Goal: Task Accomplishment & Management: Complete application form

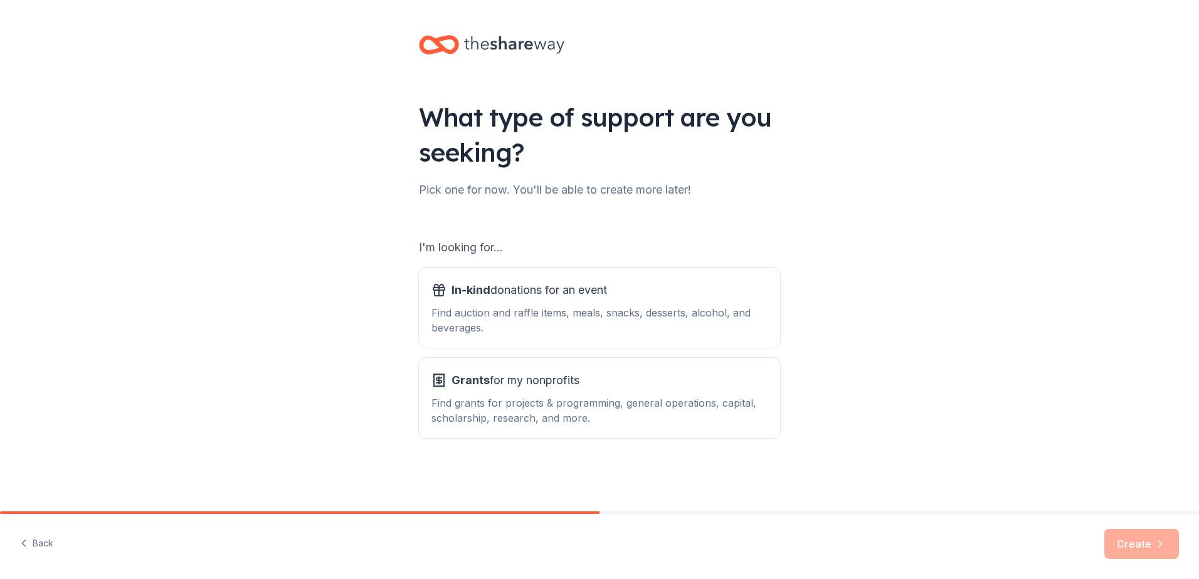
click at [631, 303] on div "In-kind donations for an event Find auction and raffle items, meals, snacks, de…" at bounding box center [599, 307] width 336 height 55
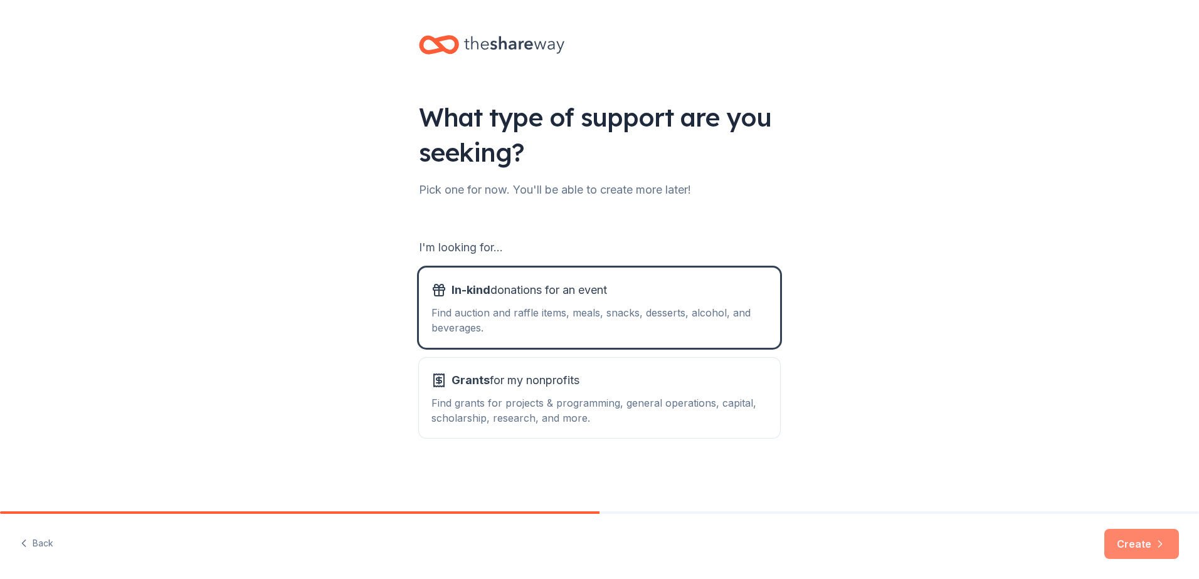
click at [1147, 553] on button "Create" at bounding box center [1141, 544] width 75 height 30
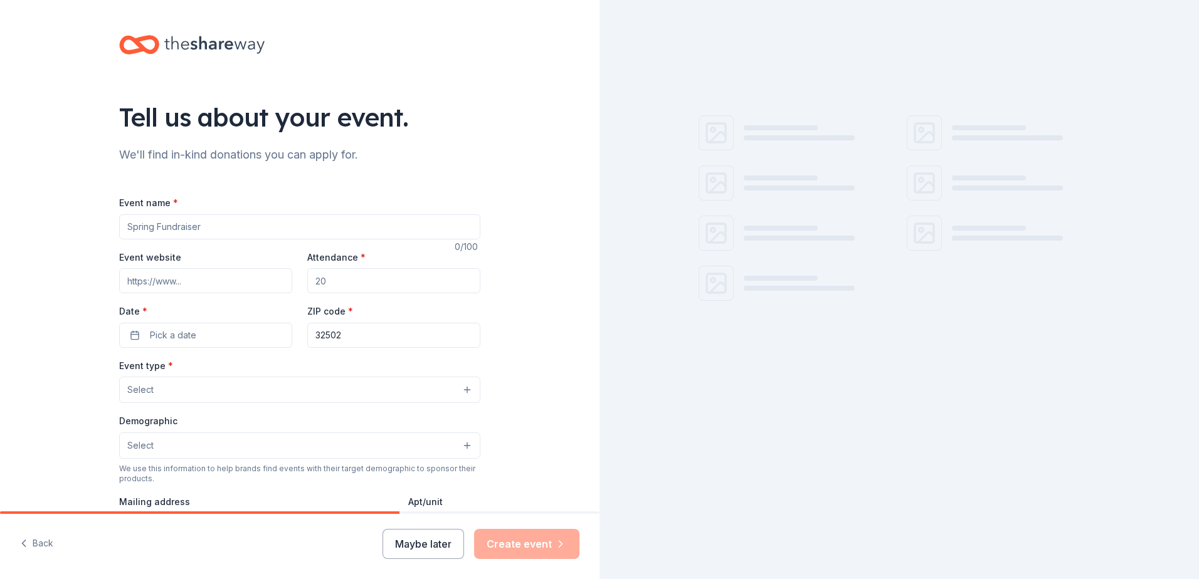
click at [141, 222] on input "Event name *" at bounding box center [299, 226] width 361 height 25
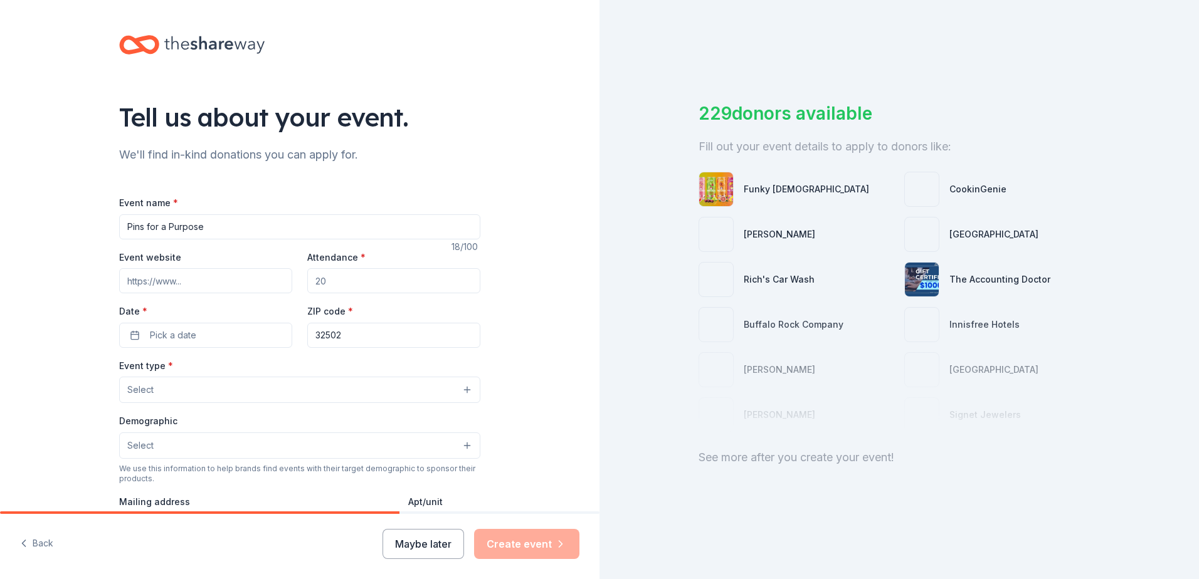
type input "Pins for a Purpose"
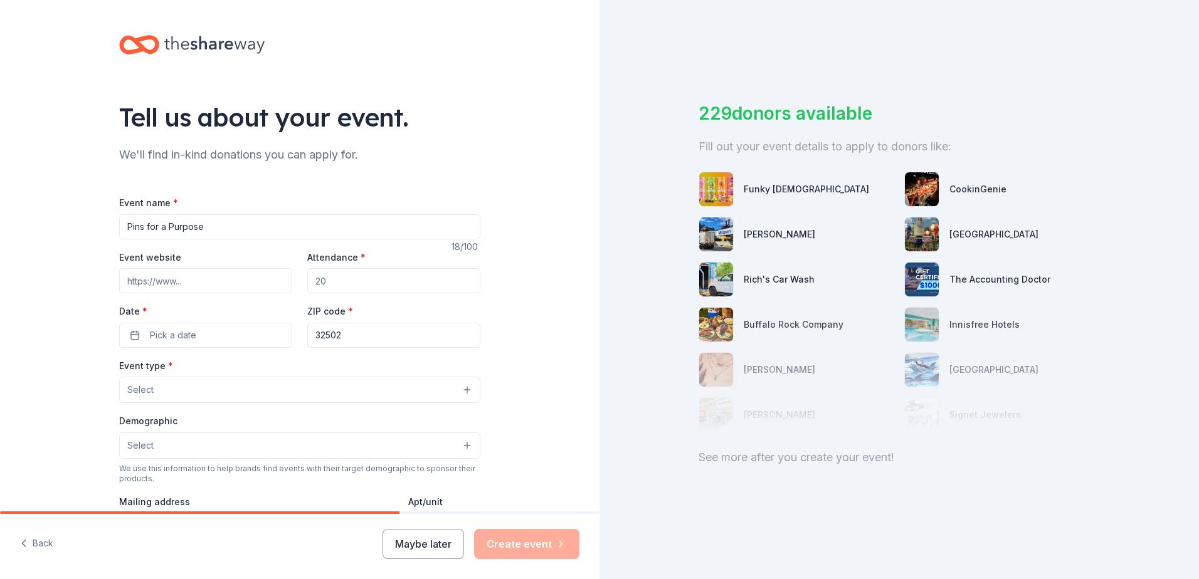
click at [150, 285] on input "Event website" at bounding box center [205, 280] width 173 height 25
paste input "[URL][DOMAIN_NAME]"
type input "[URL][DOMAIN_NAME]"
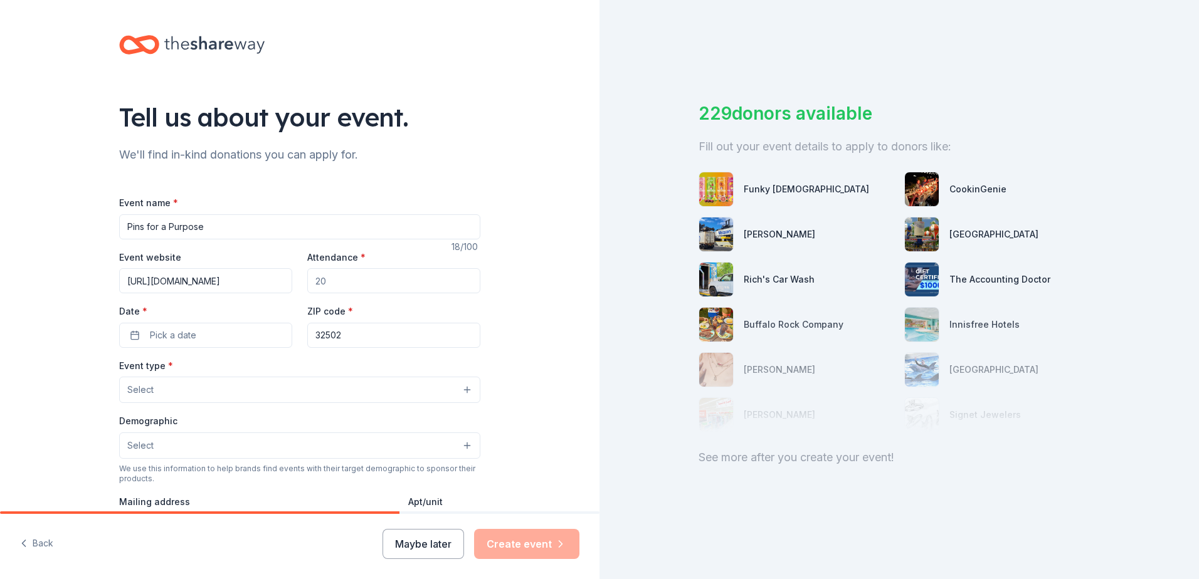
drag, startPoint x: 349, startPoint y: 283, endPoint x: 298, endPoint y: 283, distance: 51.4
click at [298, 283] on div "Event website [URL][DOMAIN_NAME] Attendance * Date * Pick a date ZIP code * 325…" at bounding box center [299, 299] width 361 height 98
type input "100"
click at [182, 337] on span "Pick a date" at bounding box center [173, 335] width 46 height 15
click at [268, 369] on button "Go to next month" at bounding box center [269, 369] width 18 height 18
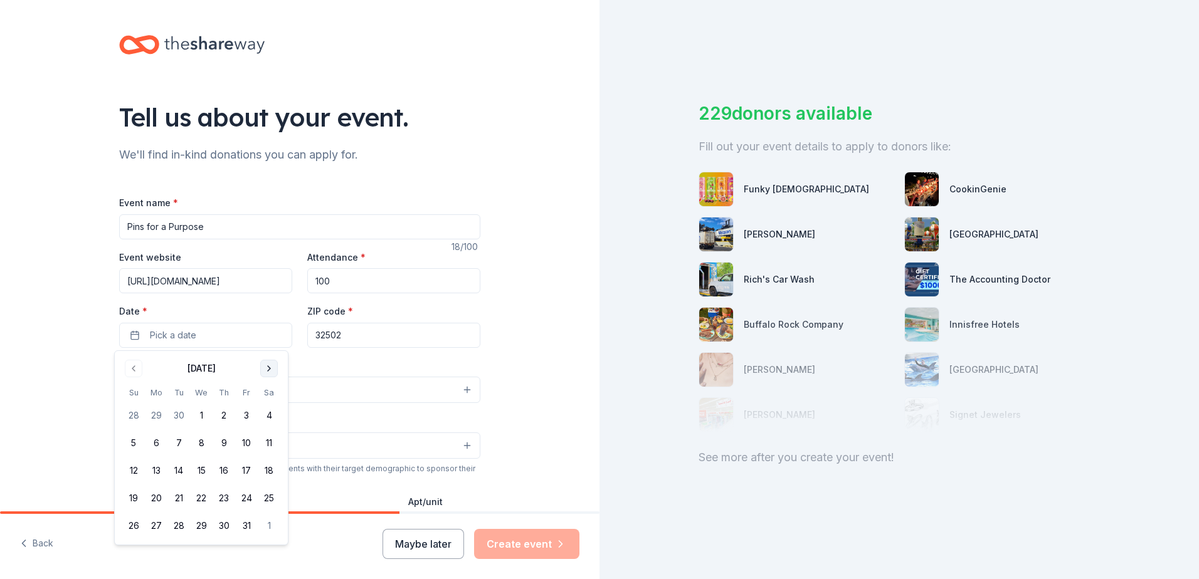
click at [268, 369] on button "Go to next month" at bounding box center [269, 369] width 18 height 18
click at [269, 419] on button "1" at bounding box center [269, 415] width 23 height 23
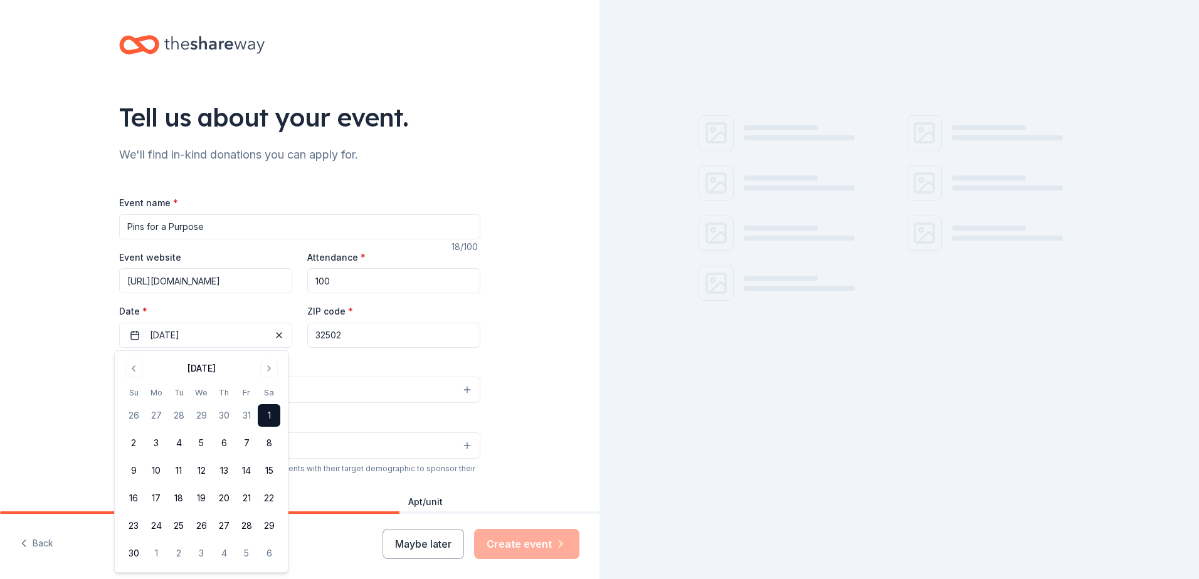
click at [356, 335] on input "32502" at bounding box center [393, 335] width 173 height 25
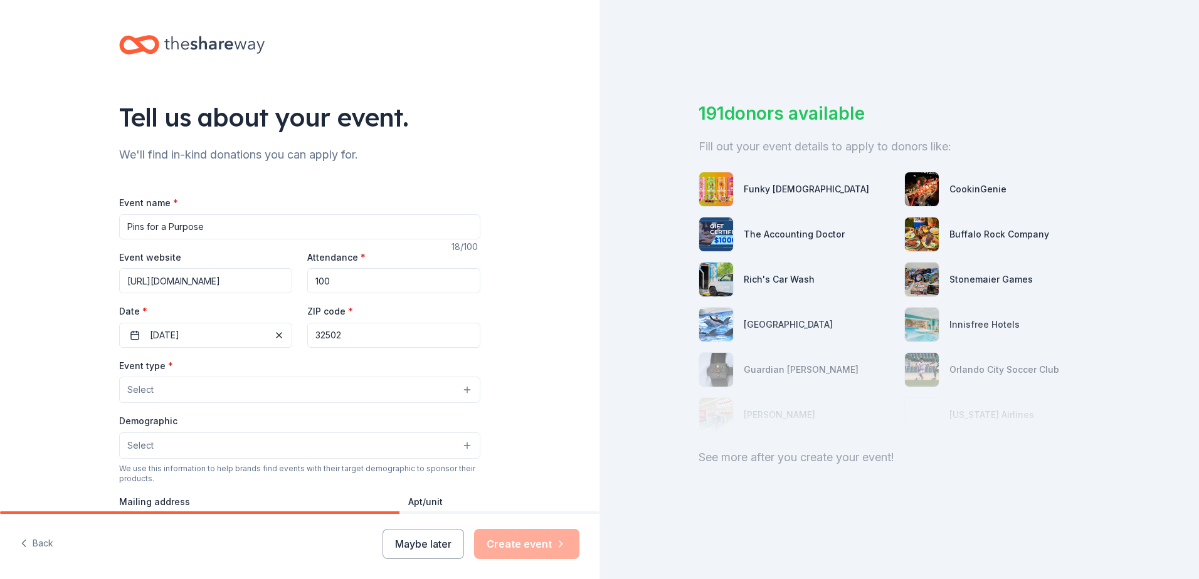
drag, startPoint x: 349, startPoint y: 333, endPoint x: 333, endPoint y: 334, distance: 16.3
click at [333, 334] on input "32502" at bounding box center [393, 335] width 173 height 25
click at [250, 393] on button "Select" at bounding box center [299, 390] width 361 height 26
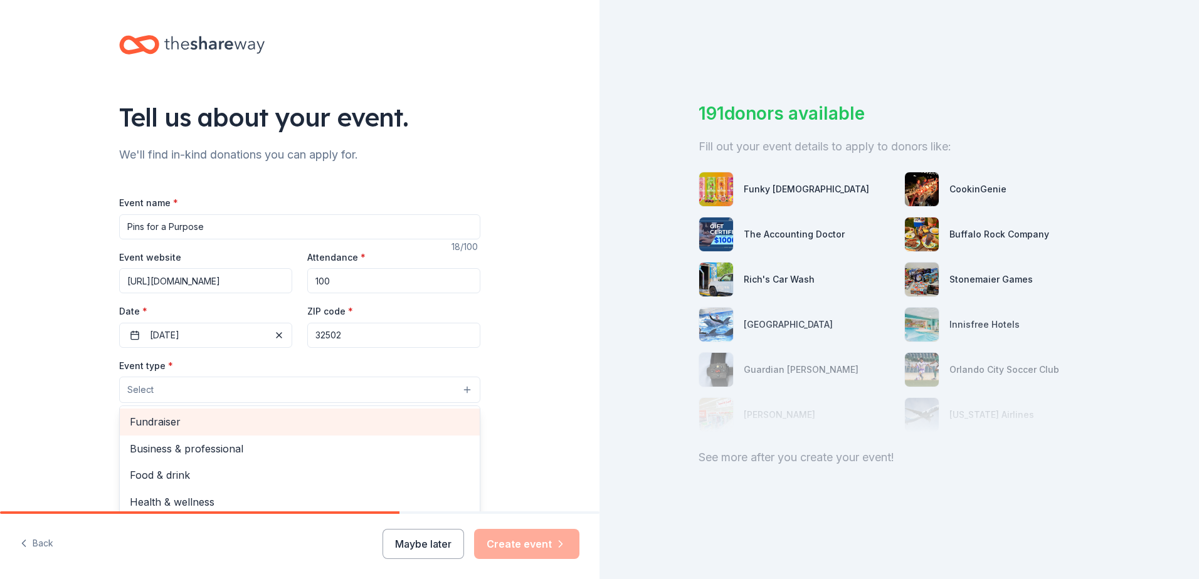
click at [233, 426] on span "Fundraiser" at bounding box center [300, 422] width 340 height 16
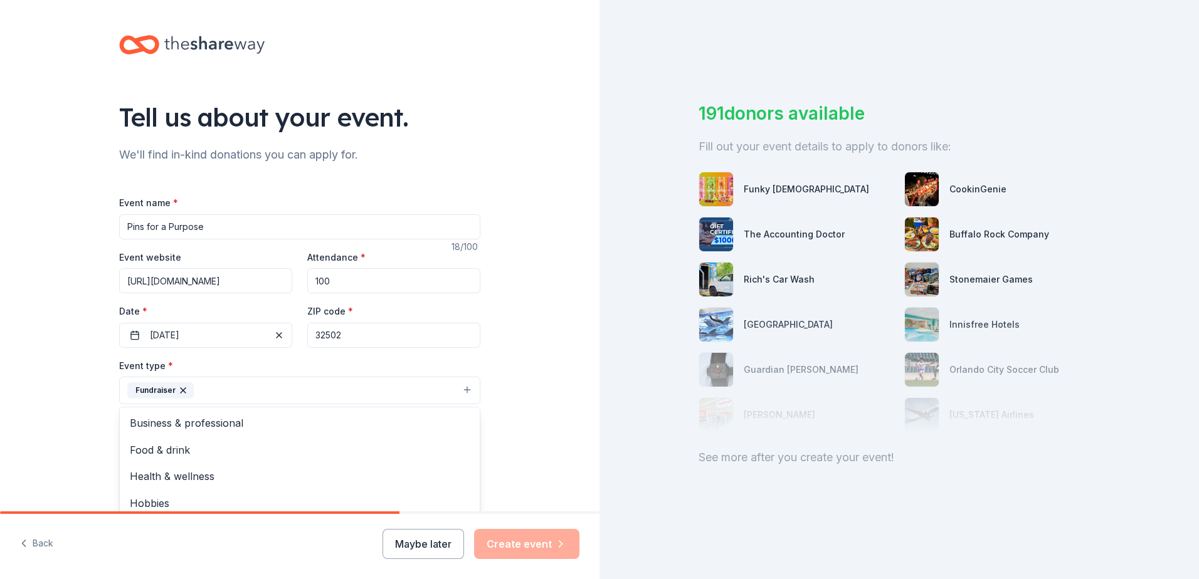
click at [526, 414] on div "Tell us about your event. We'll find in-kind donations you can apply for. Event…" at bounding box center [299, 418] width 599 height 836
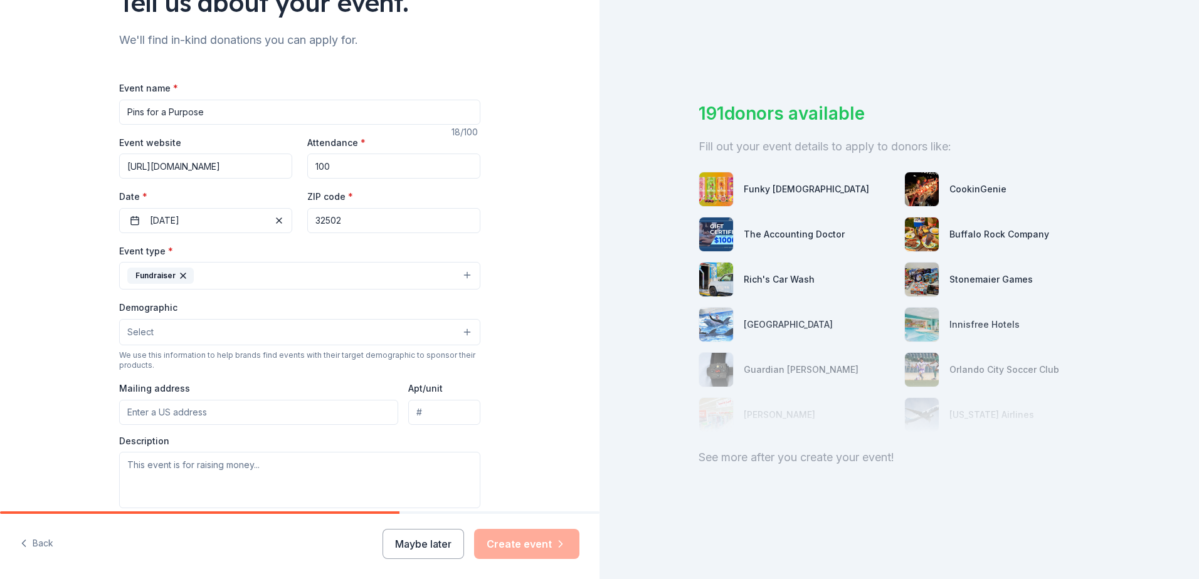
scroll to position [125, 0]
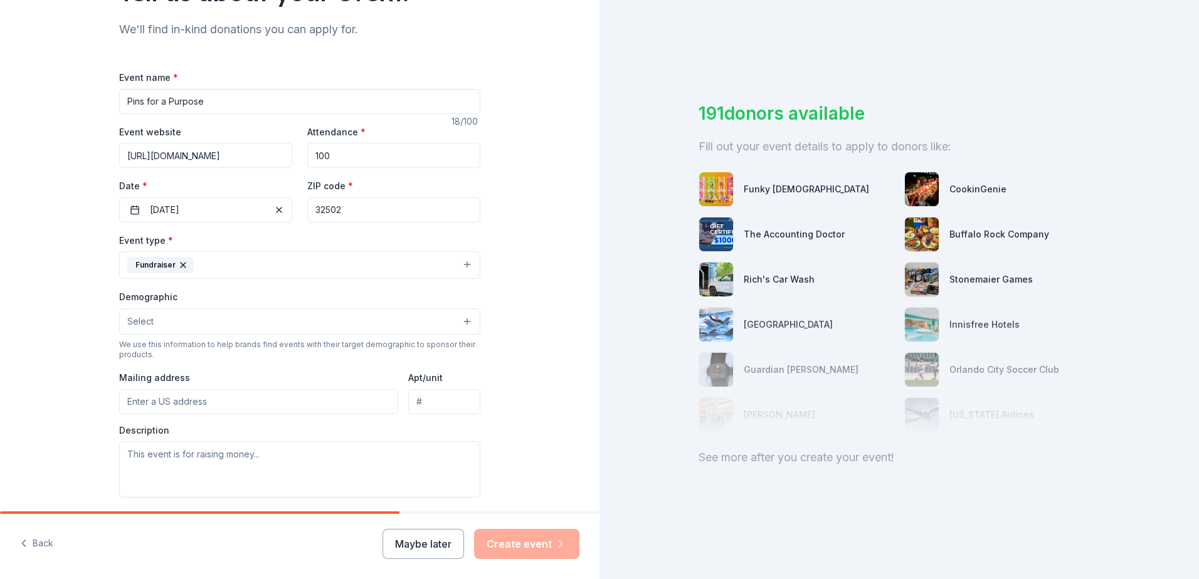
click at [447, 318] on button "Select" at bounding box center [299, 321] width 361 height 26
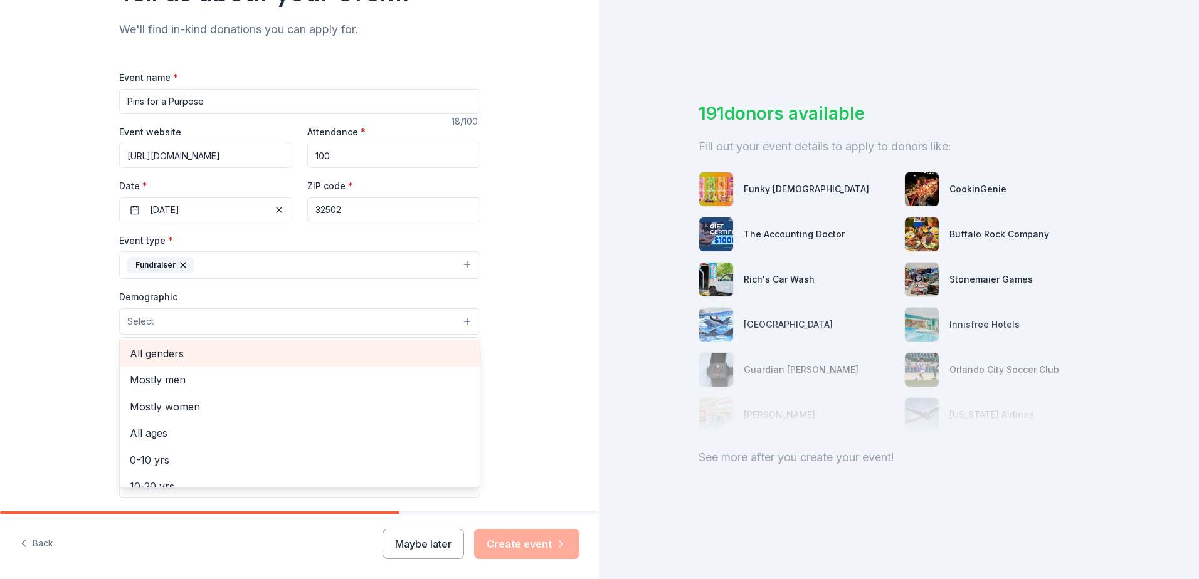
click at [398, 356] on span "All genders" at bounding box center [300, 353] width 340 height 16
click at [577, 345] on div "Tell us about your event. We'll find in-kind donations you can apply for. Event…" at bounding box center [299, 293] width 599 height 837
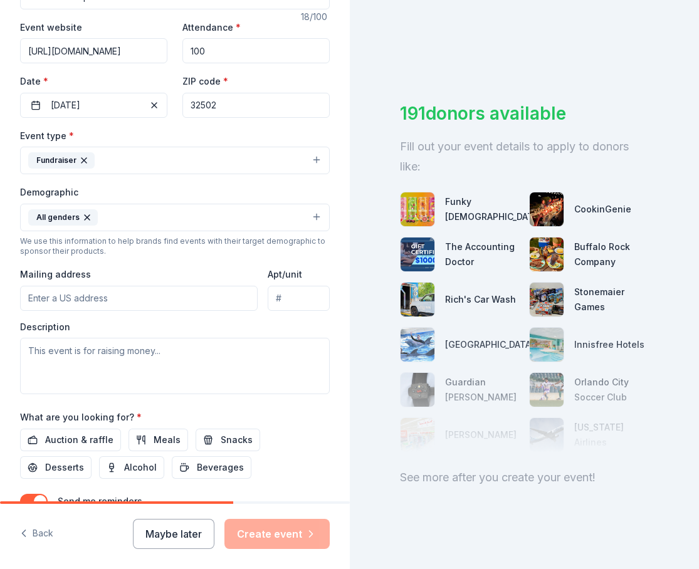
scroll to position [251, 0]
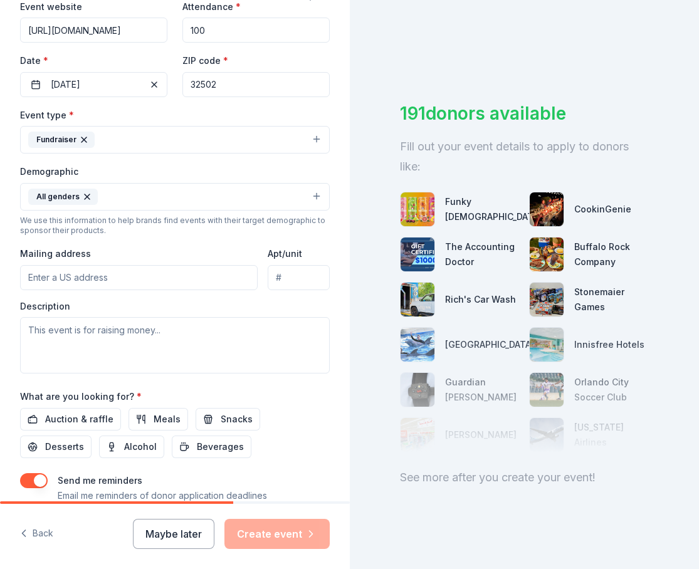
click at [57, 275] on input "Mailing address" at bounding box center [139, 277] width 238 height 25
paste input "2016 West Garden Street"
type input "2016 West Garden Street, Pensacola, FL, 32502"
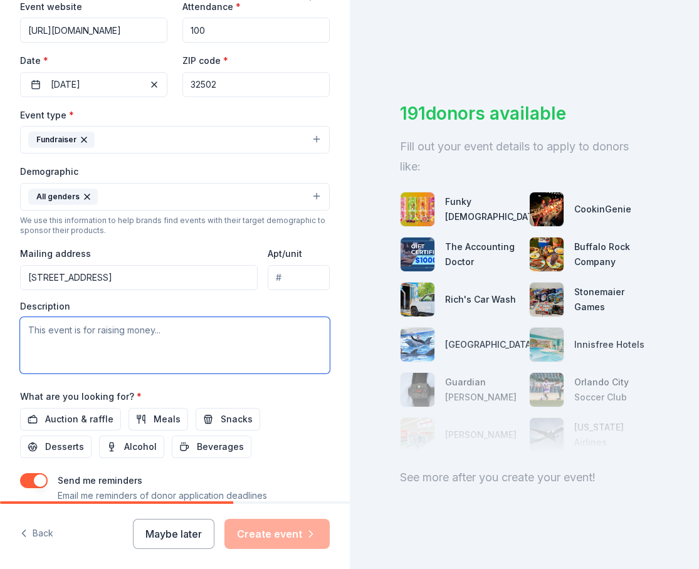
click at [98, 329] on textarea at bounding box center [175, 345] width 310 height 56
paste textarea "The Junior League of Pensacola is an organization of women committed to advanci…"
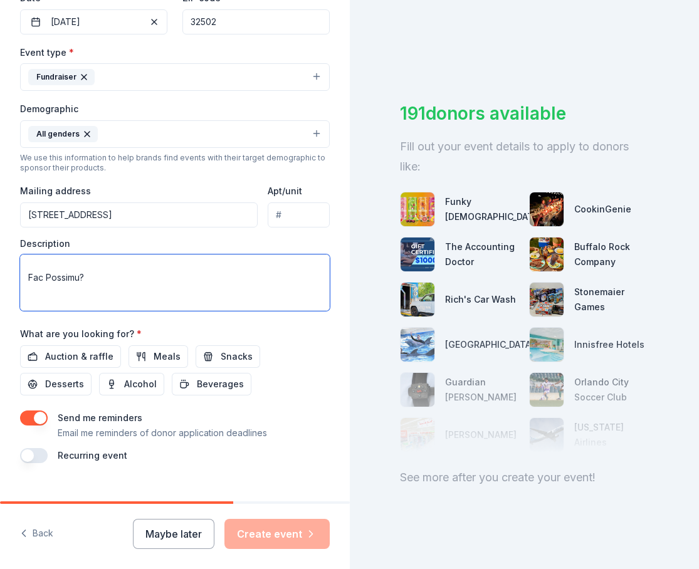
scroll to position [335, 0]
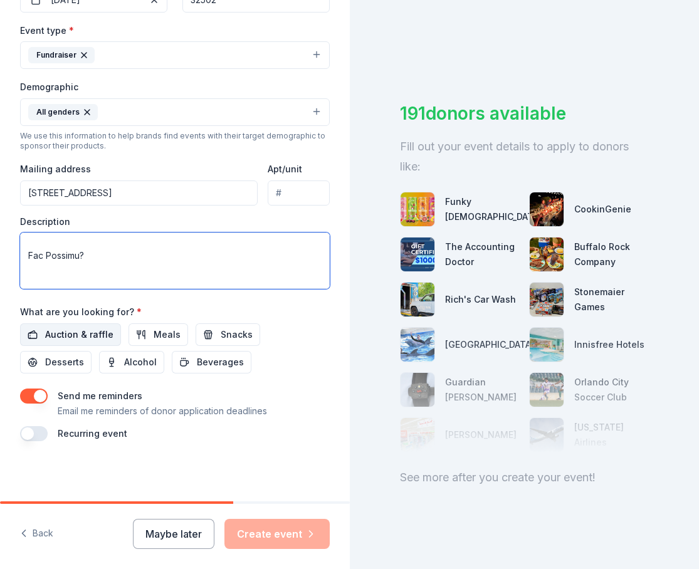
type textarea "The Junior League of Pensacola is an organization of women committed to advanci…"
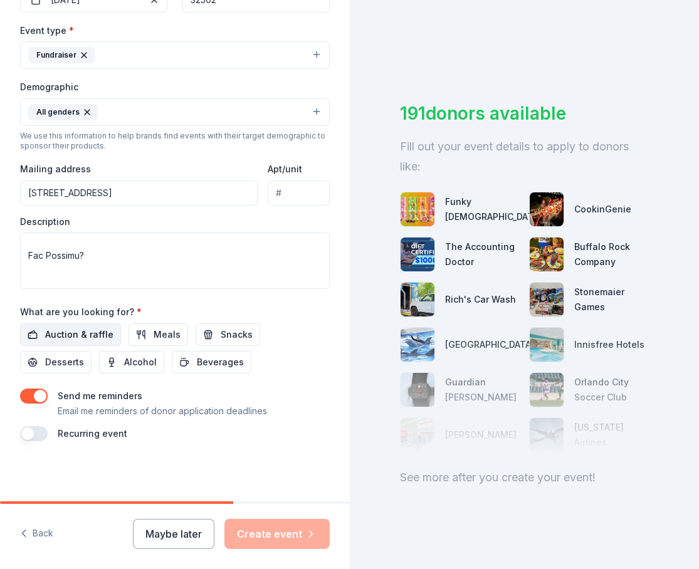
click at [72, 332] on span "Auction & raffle" at bounding box center [79, 334] width 68 height 15
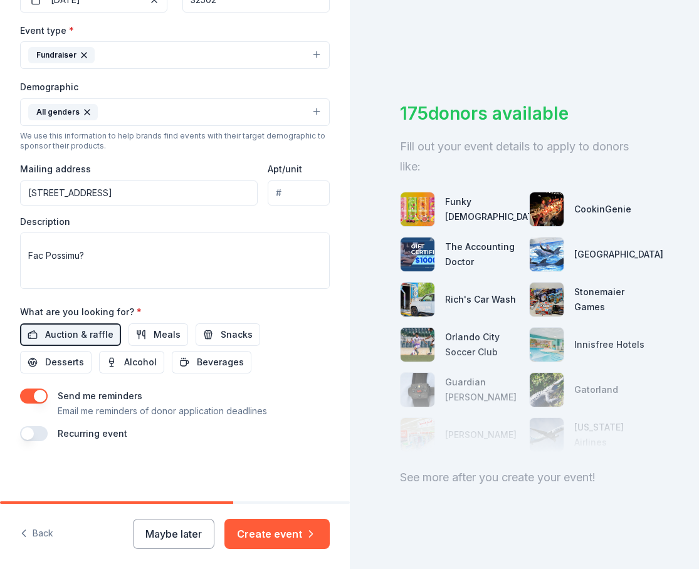
click at [35, 435] on button "button" at bounding box center [34, 433] width 28 height 15
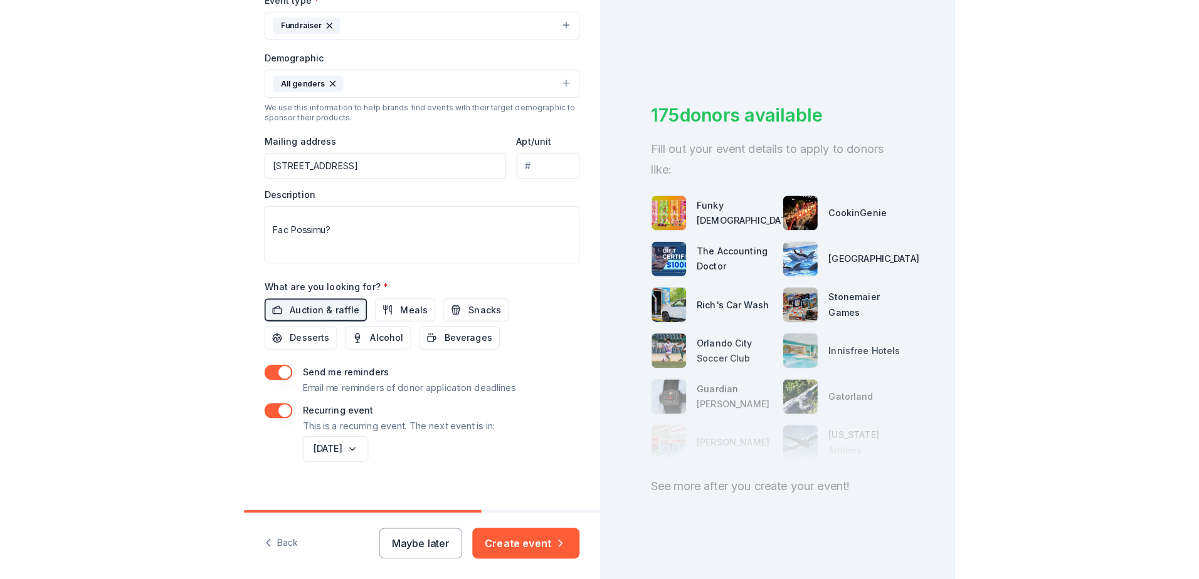
scroll to position [381, 0]
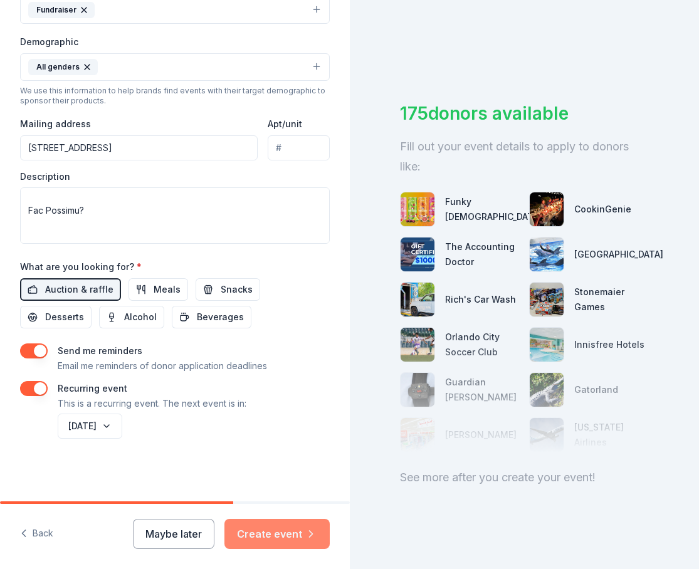
click at [271, 535] on button "Create event" at bounding box center [276, 534] width 105 height 30
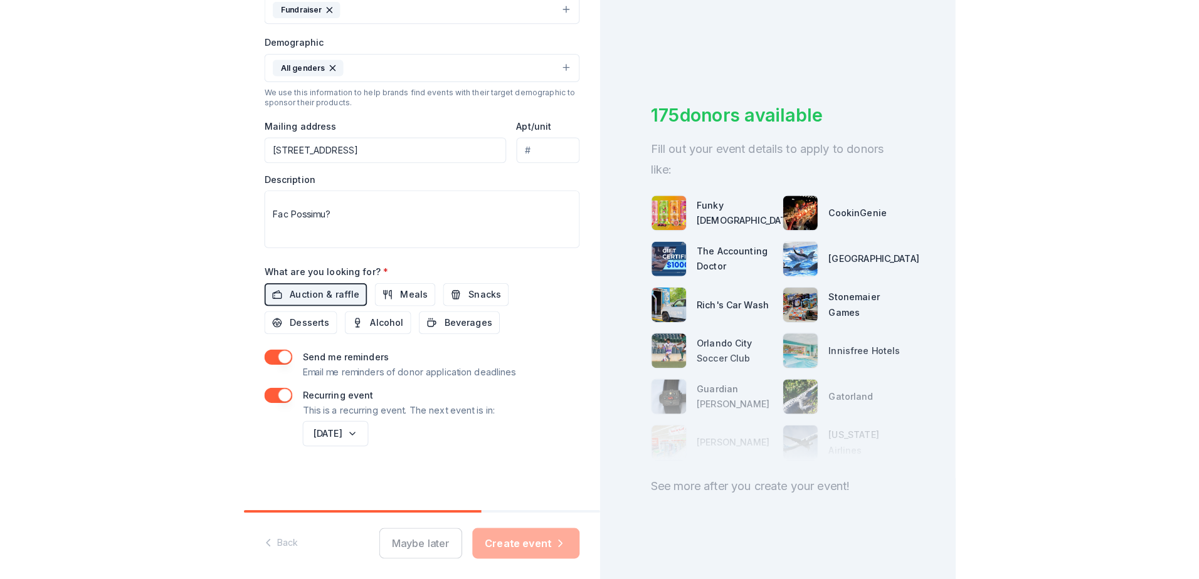
scroll to position [276, 0]
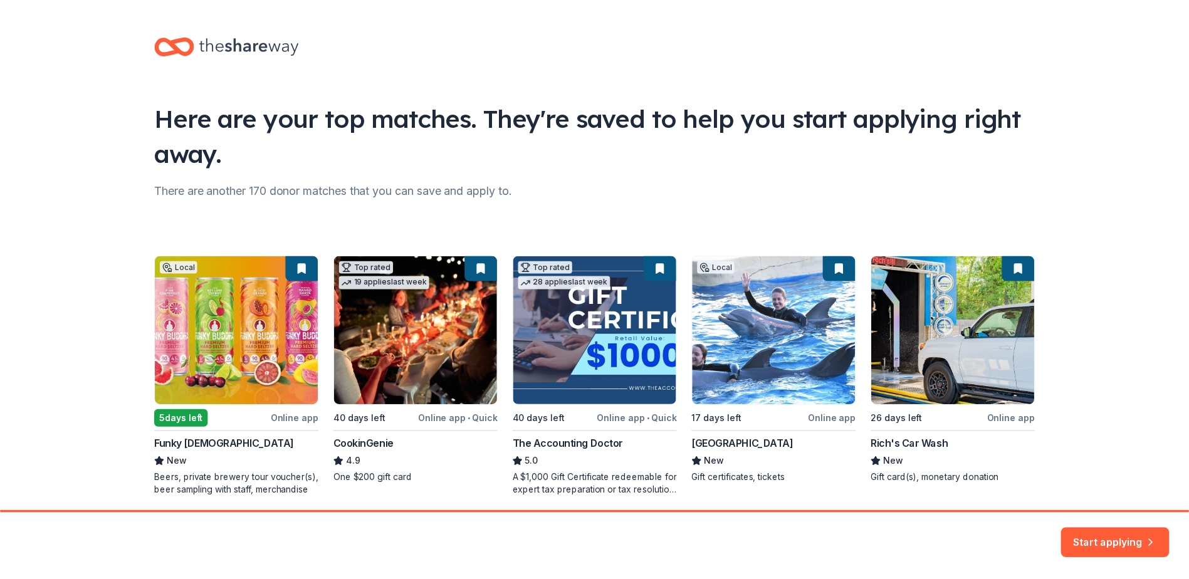
scroll to position [46, 0]
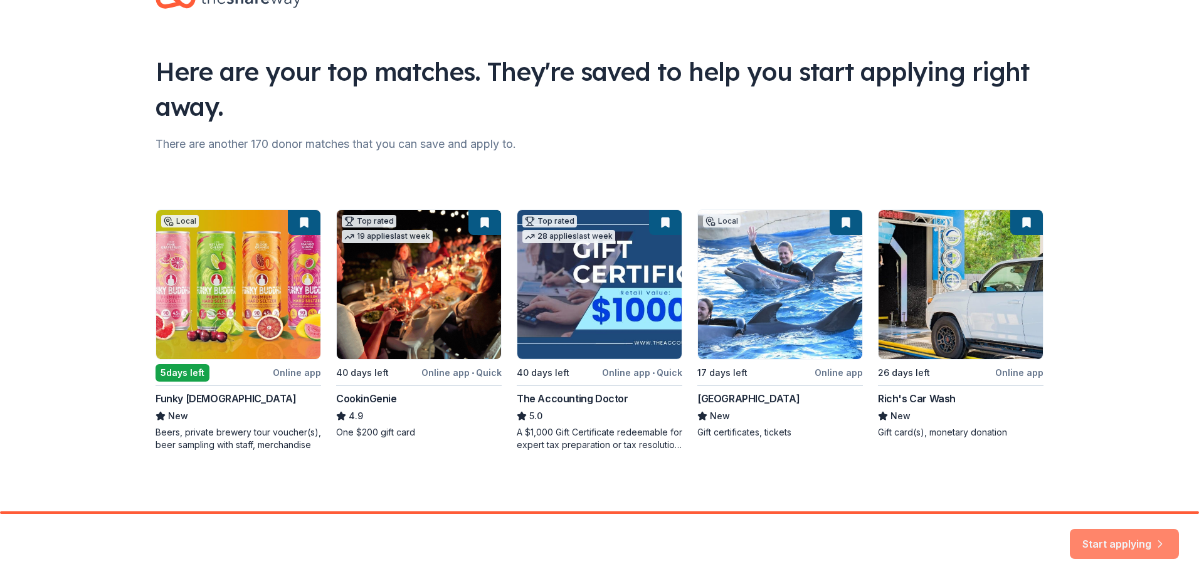
click at [1131, 527] on button "Start applying" at bounding box center [1124, 537] width 109 height 30
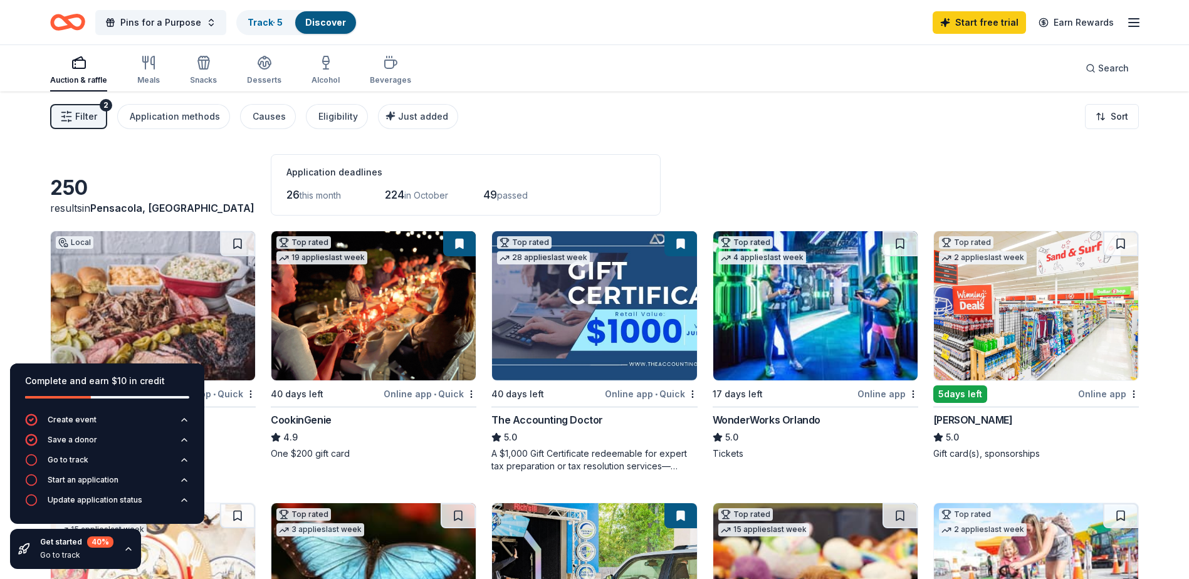
scroll to position [63, 0]
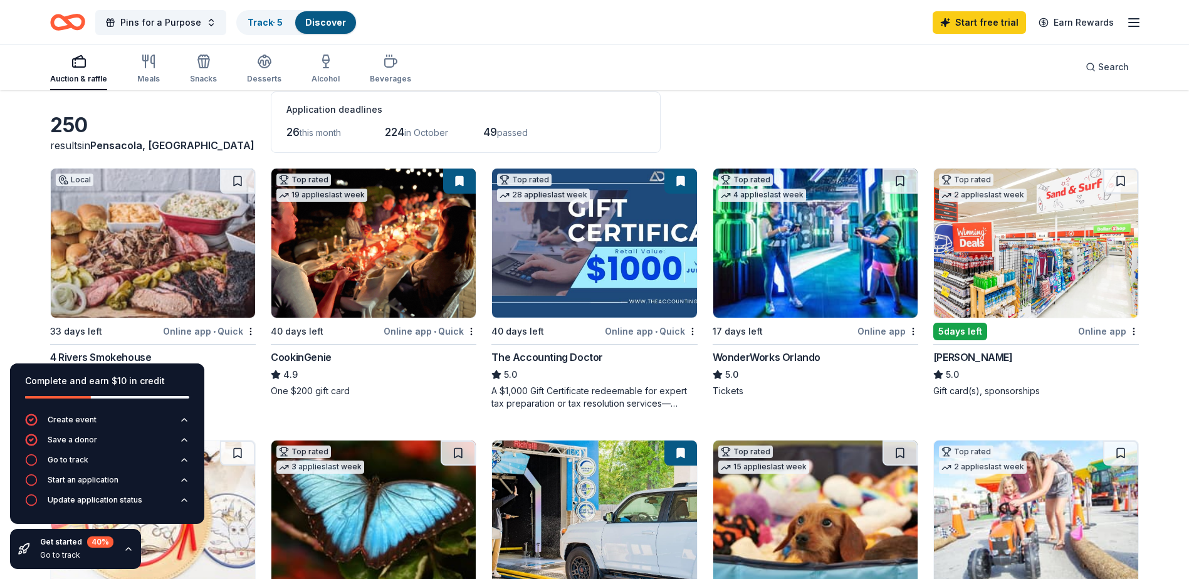
click at [68, 174] on div "Local" at bounding box center [75, 180] width 38 height 13
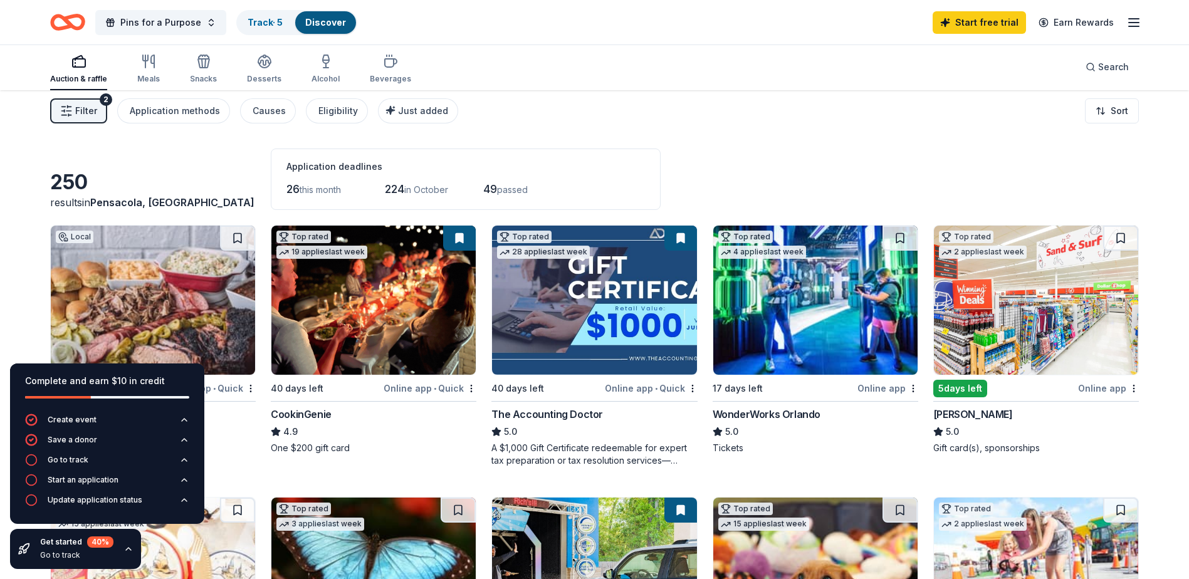
scroll to position [0, 0]
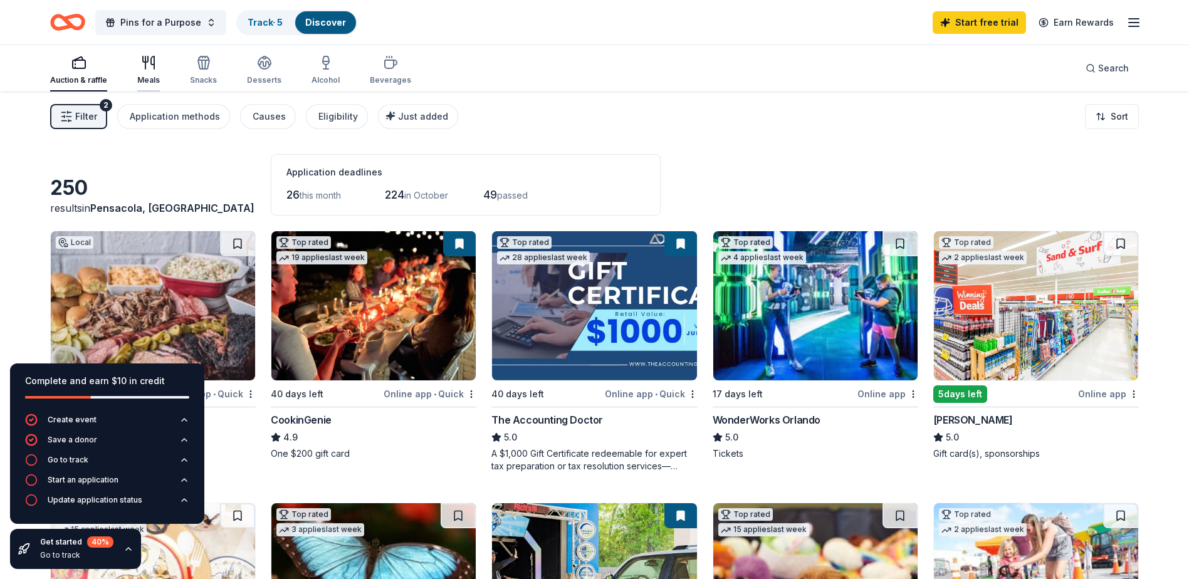
click at [137, 68] on div "button" at bounding box center [148, 62] width 23 height 15
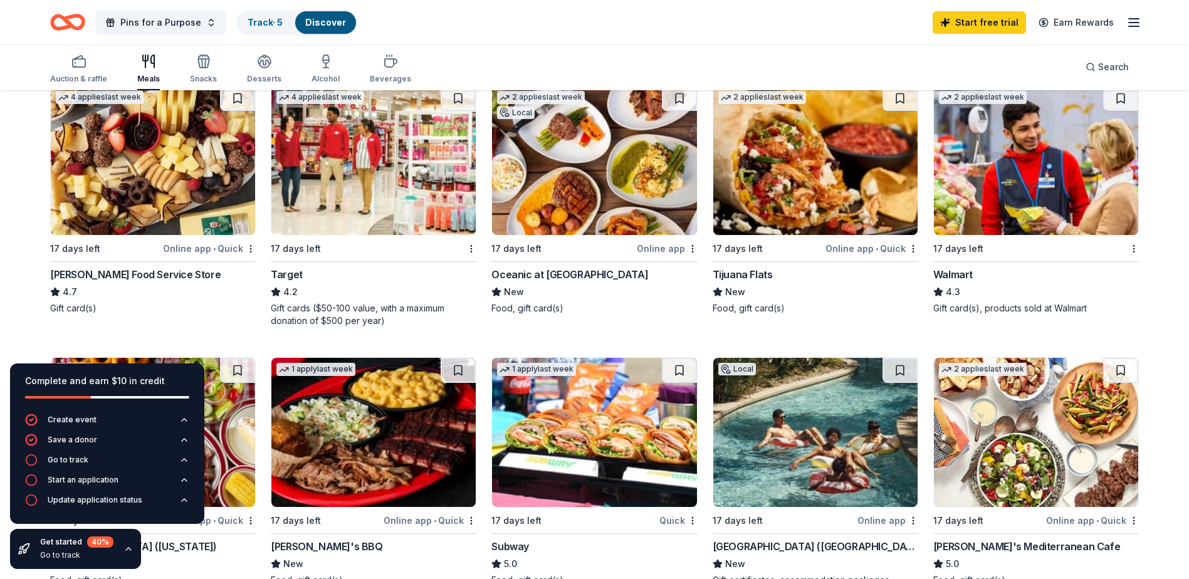
scroll to position [439, 0]
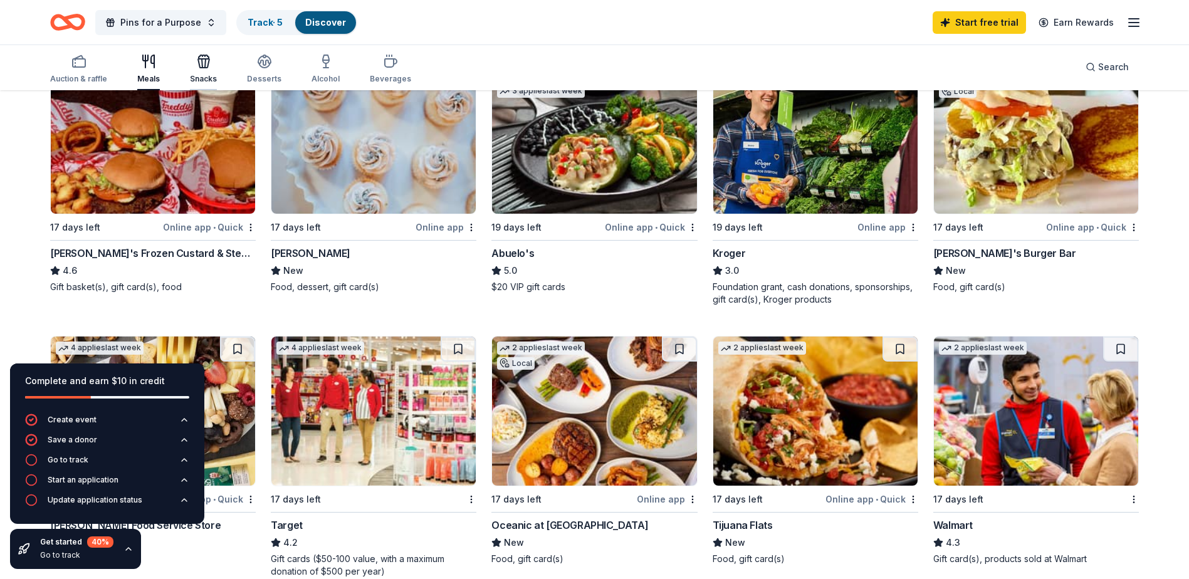
click at [201, 72] on div "Snacks" at bounding box center [203, 69] width 27 height 30
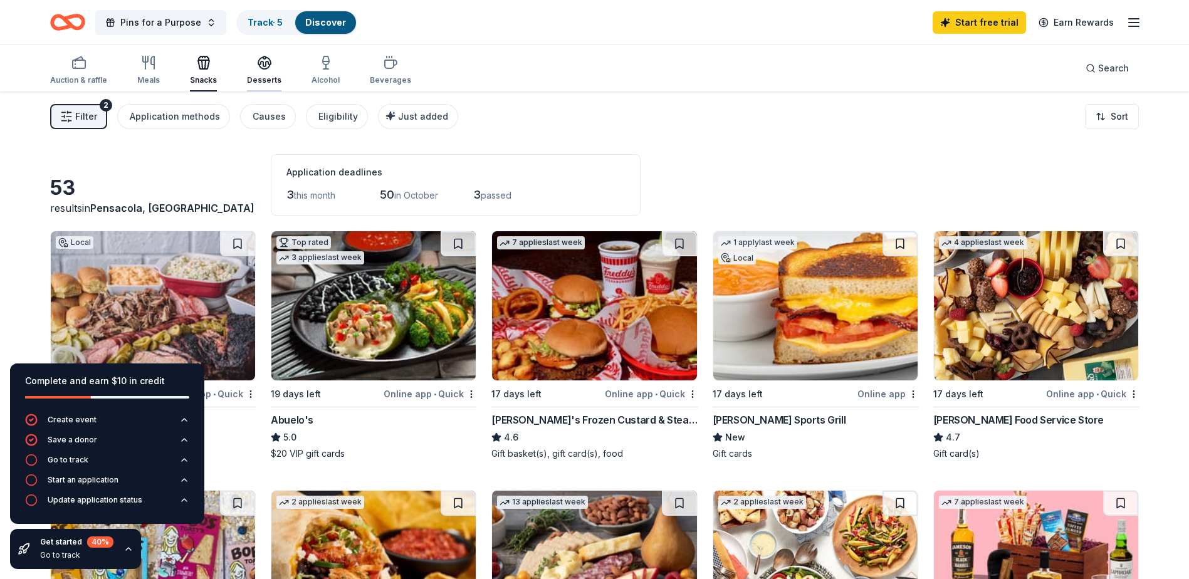
click at [261, 67] on icon "button" at bounding box center [264, 62] width 15 height 15
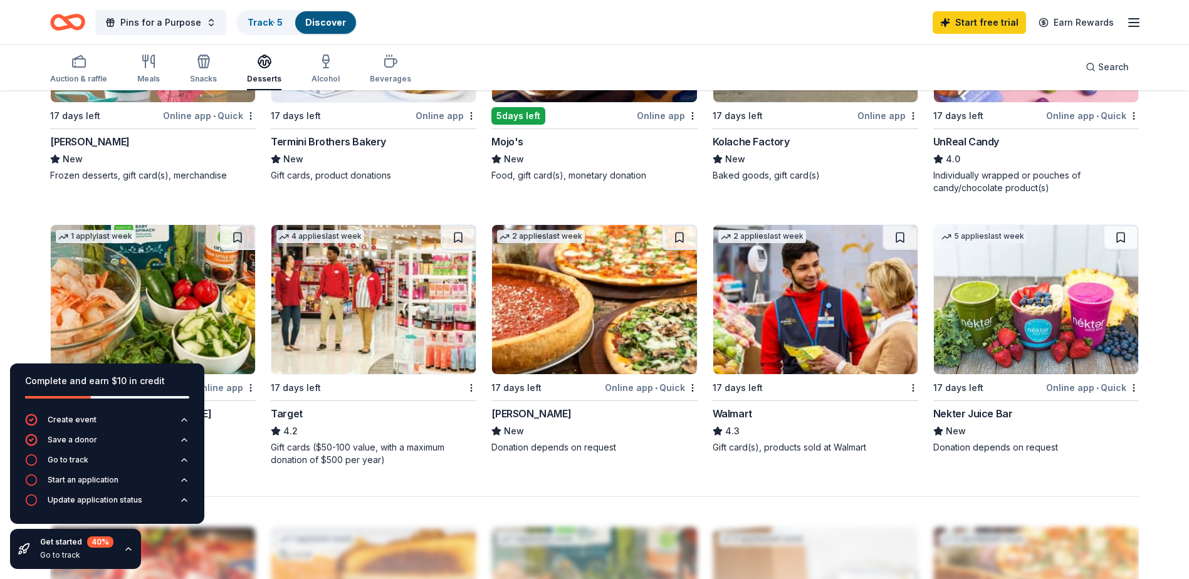
scroll to position [815, 0]
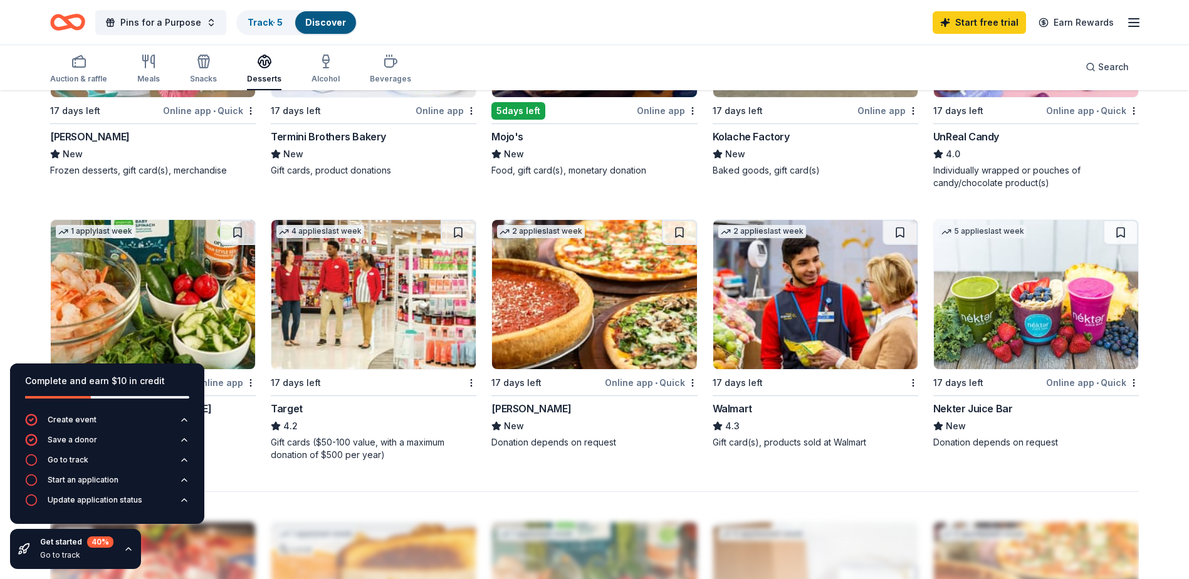
click at [790, 304] on img at bounding box center [816, 294] width 204 height 149
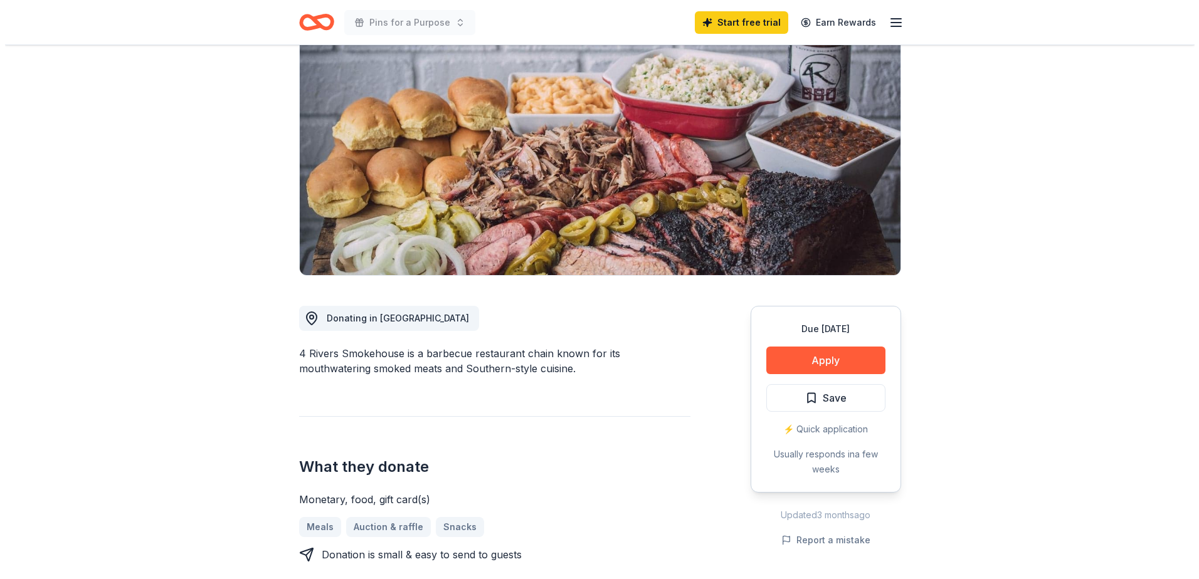
scroll to position [125, 0]
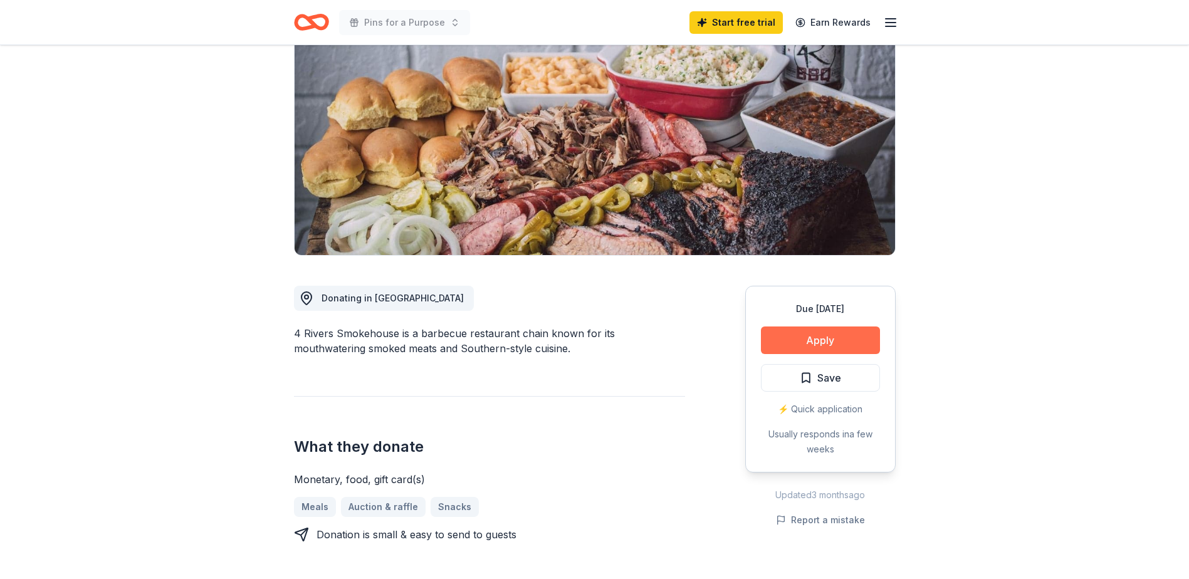
click at [836, 339] on button "Apply" at bounding box center [820, 341] width 119 height 28
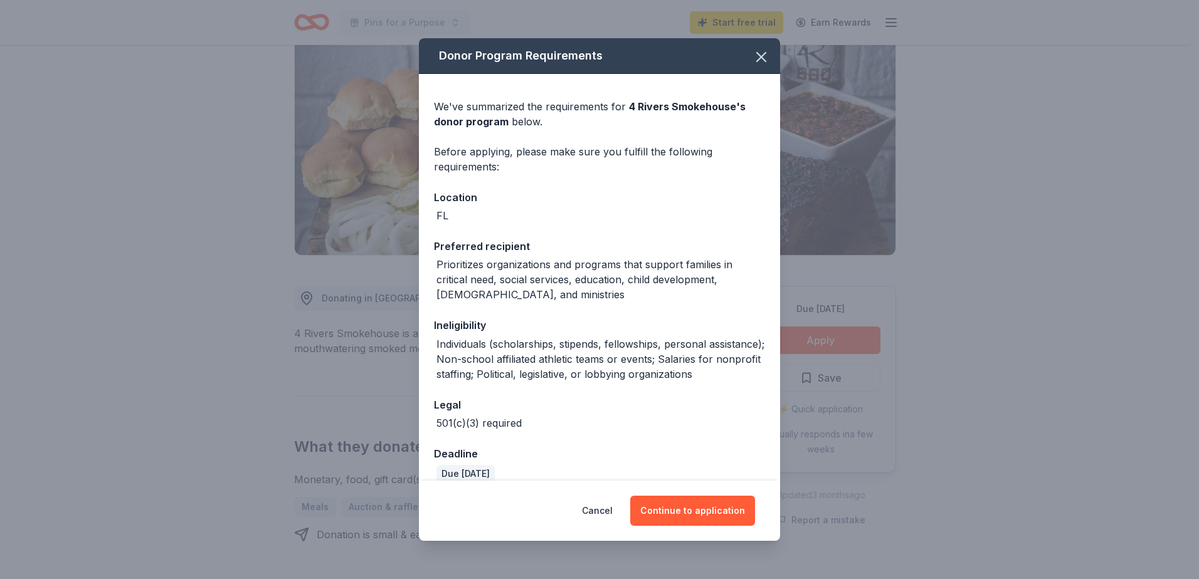
scroll to position [16, 0]
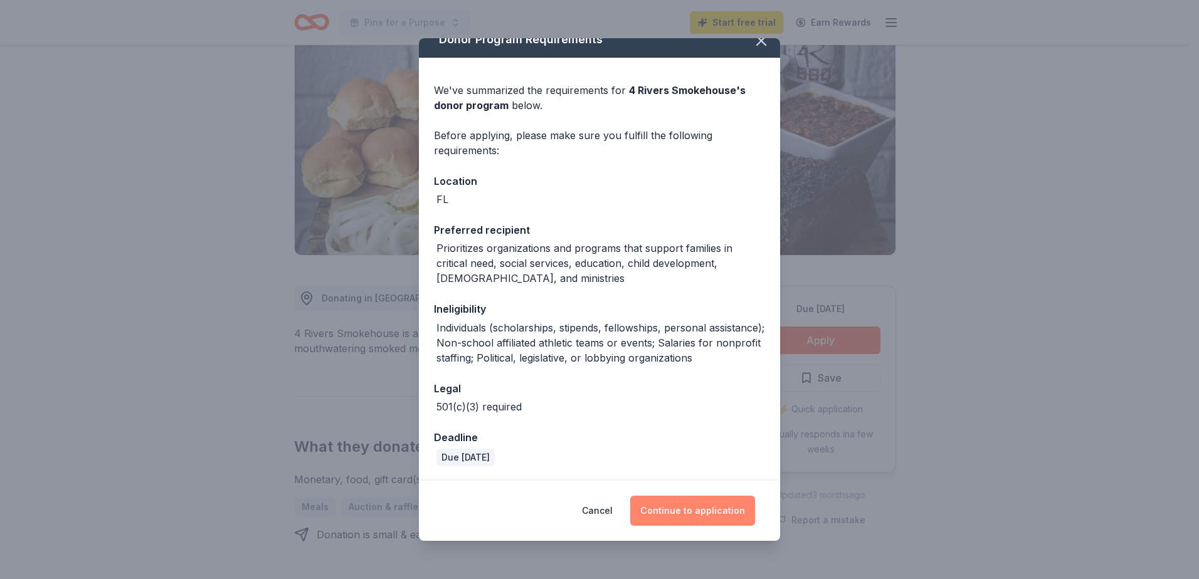
click at [673, 510] on button "Continue to application" at bounding box center [692, 511] width 125 height 30
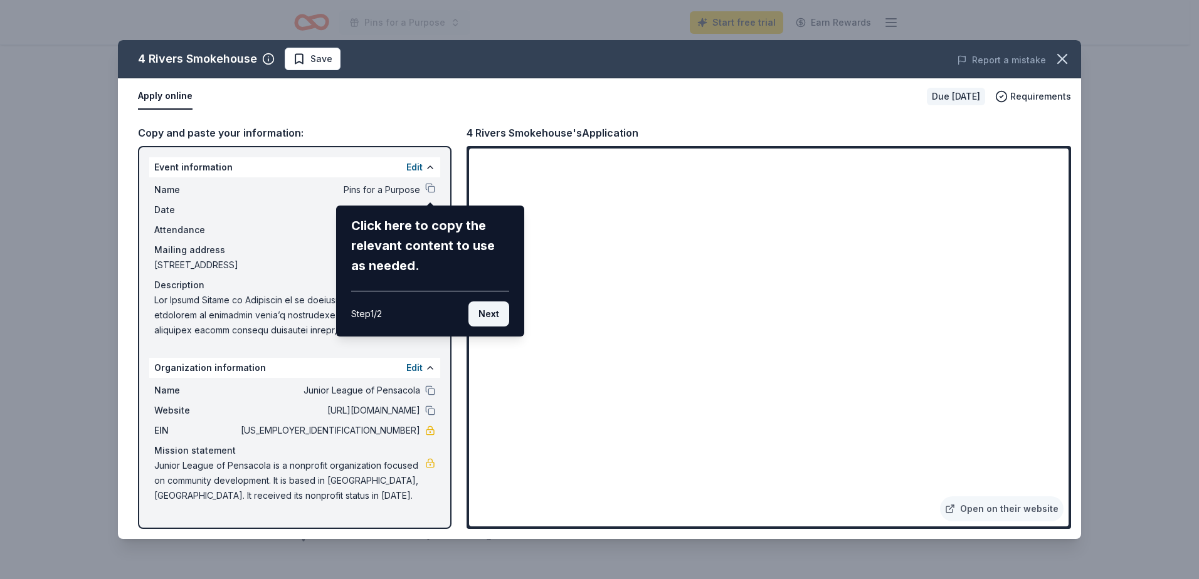
click at [488, 312] on button "Next" at bounding box center [488, 314] width 41 height 25
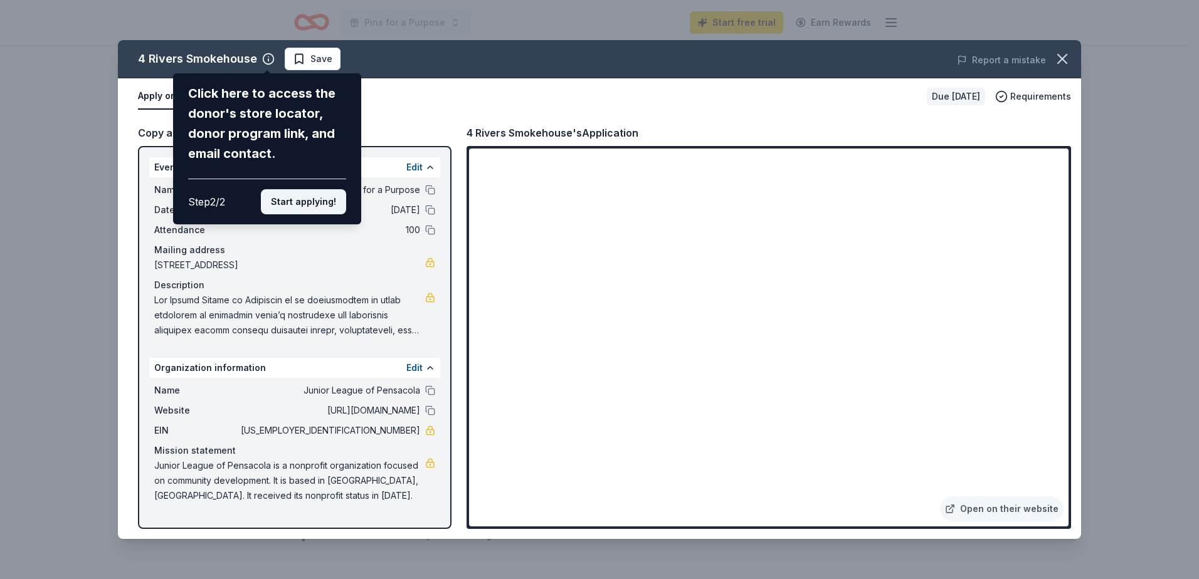
click at [298, 206] on button "Start applying!" at bounding box center [303, 201] width 85 height 25
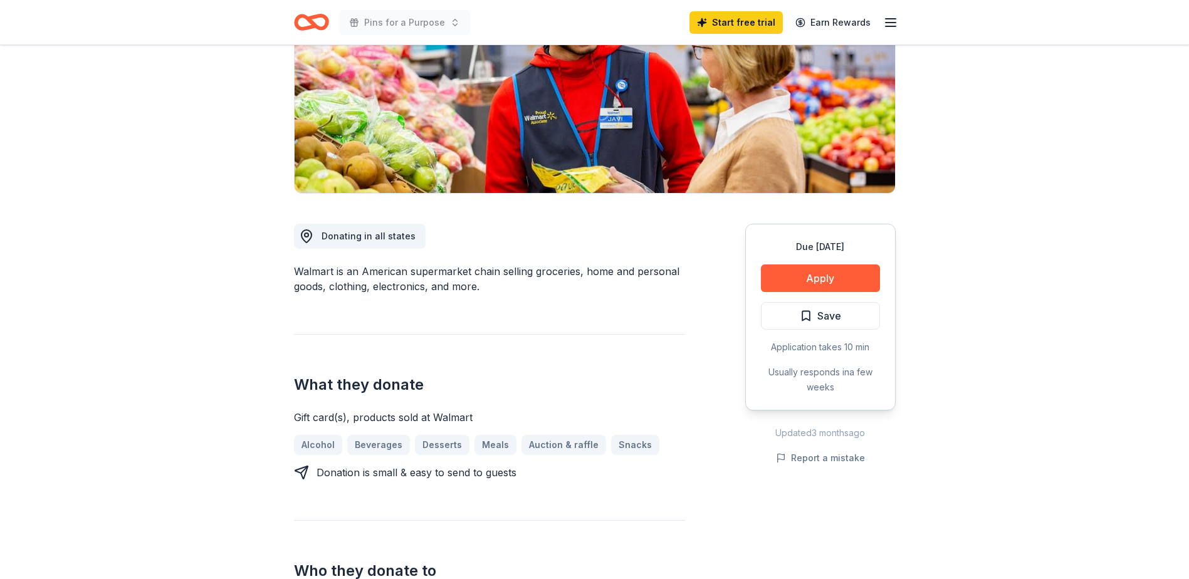
scroll to position [188, 0]
click at [848, 275] on button "Apply" at bounding box center [820, 278] width 119 height 28
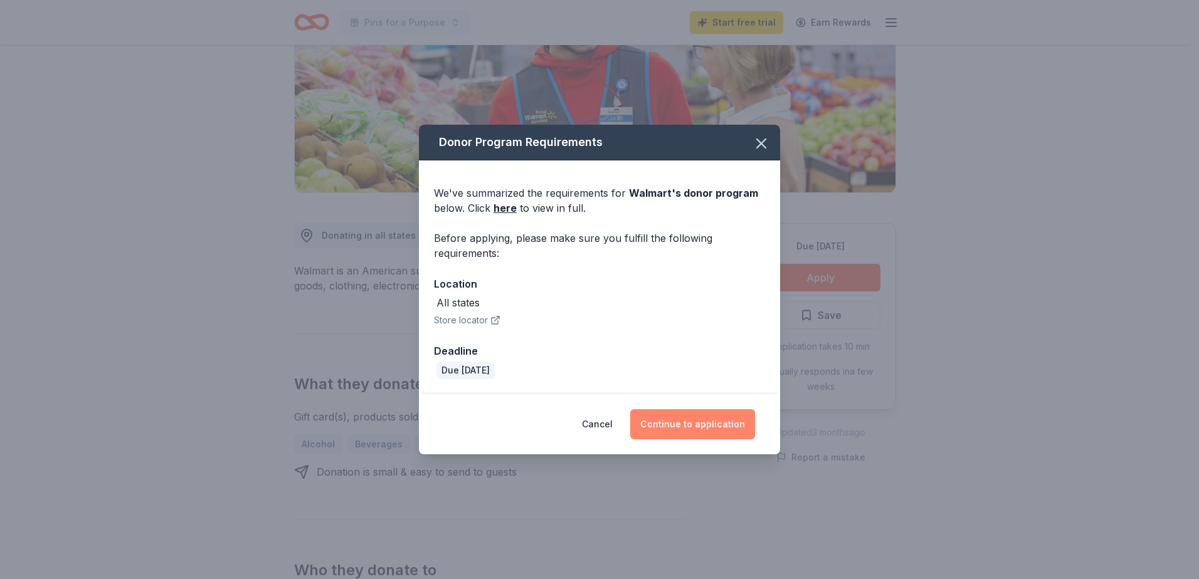
click at [703, 434] on button "Continue to application" at bounding box center [692, 424] width 125 height 30
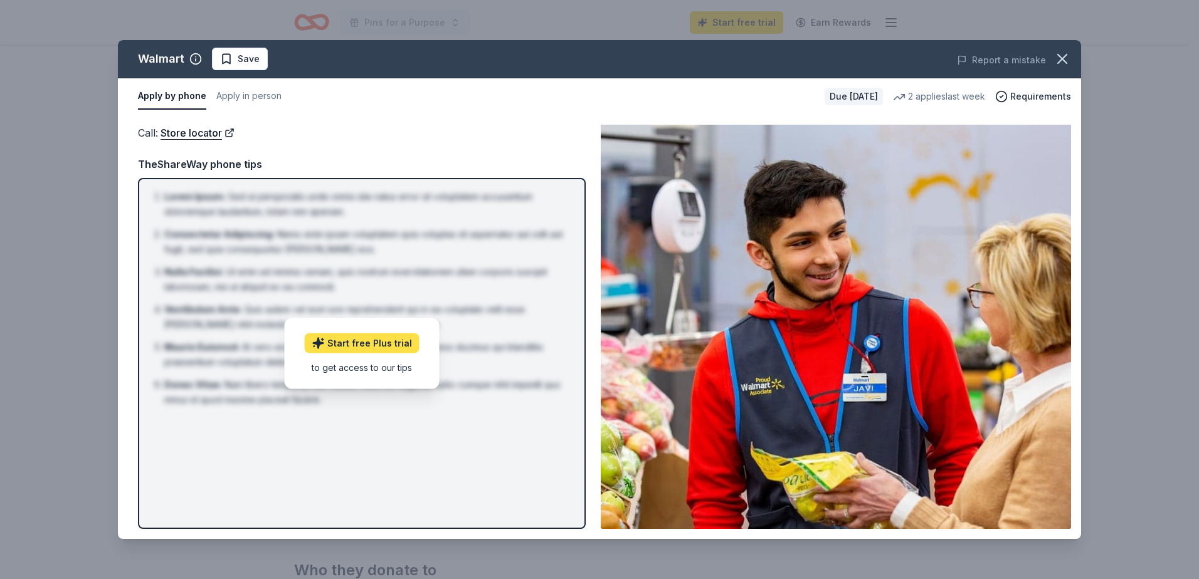
click at [369, 343] on link "Start free Plus trial" at bounding box center [362, 343] width 115 height 20
click at [1060, 55] on icon "button" at bounding box center [1062, 59] width 18 height 18
